Goal: Task Accomplishment & Management: Use online tool/utility

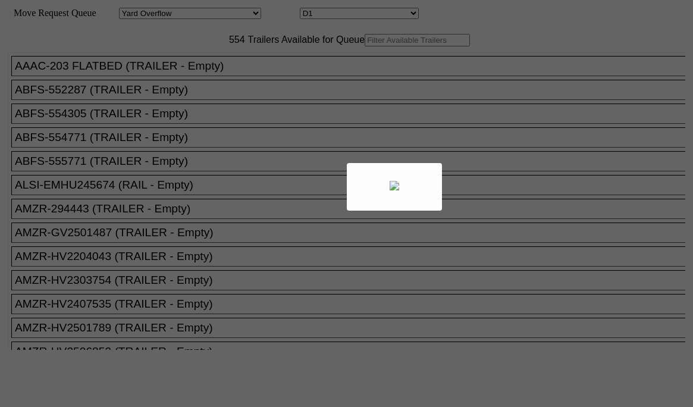
click at [194, 63] on div at bounding box center [346, 203] width 693 height 407
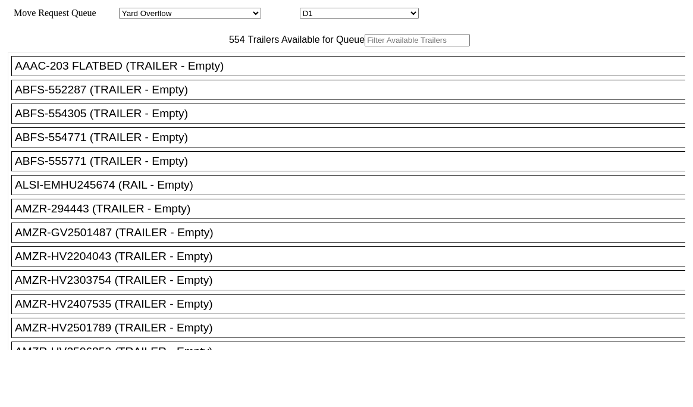
click at [365, 46] on input "text" at bounding box center [417, 40] width 105 height 12
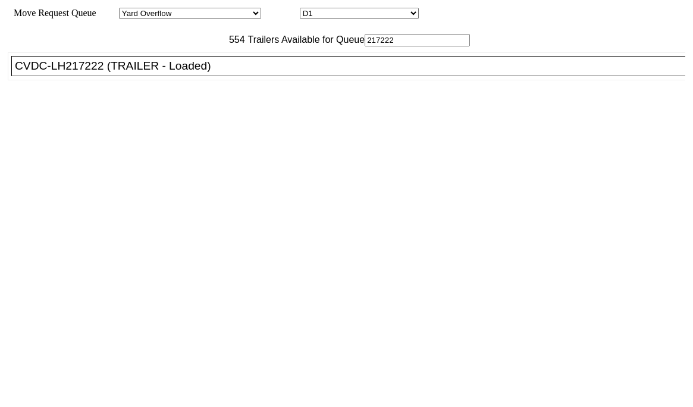
type input "217222"
click at [235, 73] on div "CVDC-LH217222 (TRAILER - Loaded)" at bounding box center [353, 65] width 677 height 13
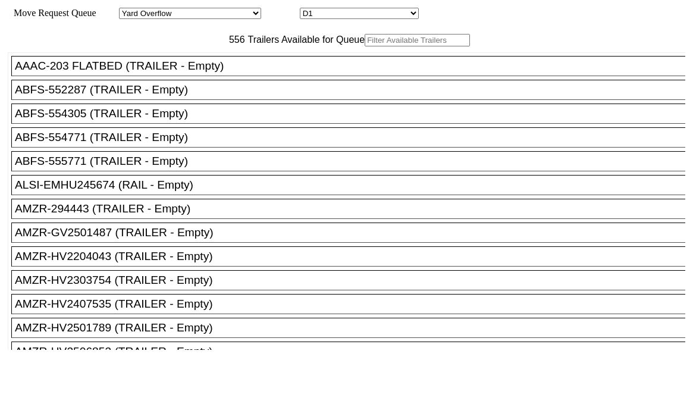
click at [365, 46] on input "text" at bounding box center [417, 40] width 105 height 12
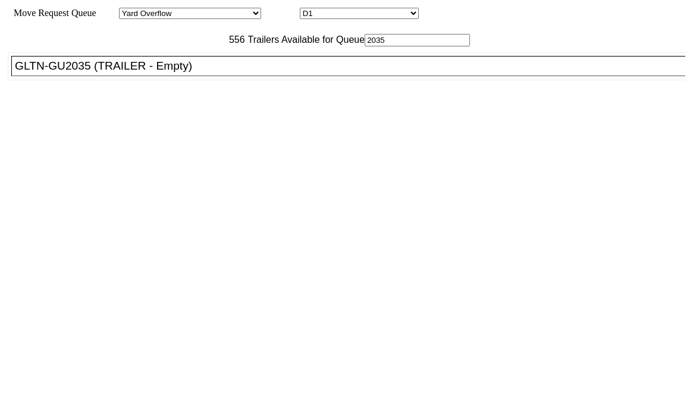
type input "2035"
click at [136, 73] on div "GLTN-GU2035 (TRAILER - Empty)" at bounding box center [353, 65] width 677 height 13
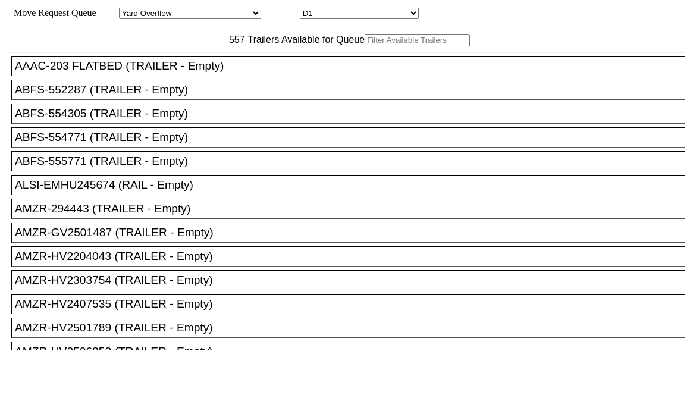
click at [365, 46] on input "text" at bounding box center [417, 40] width 105 height 12
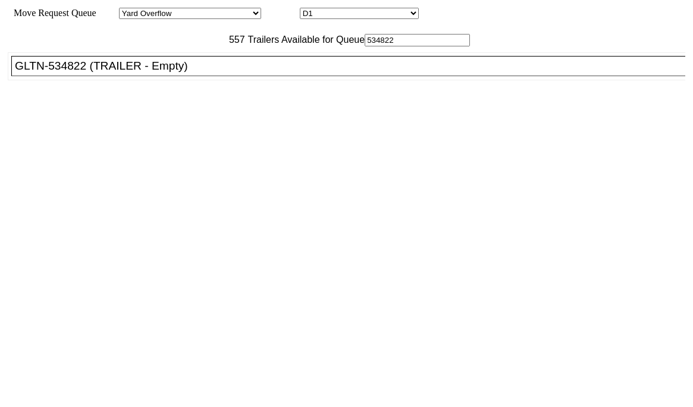
type input "534822"
drag, startPoint x: 195, startPoint y: 98, endPoint x: 263, endPoint y: 119, distance: 70.9
click at [196, 73] on div "GLTN-534822 (TRAILER - Empty)" at bounding box center [353, 65] width 677 height 13
